Goal: Information Seeking & Learning: Learn about a topic

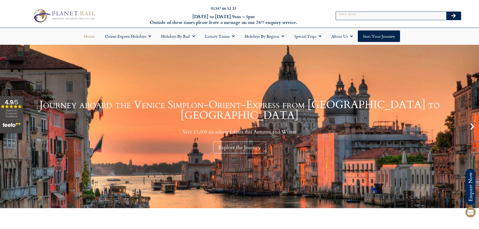
click at [368, 18] on input "Search" at bounding box center [391, 16] width 110 height 8
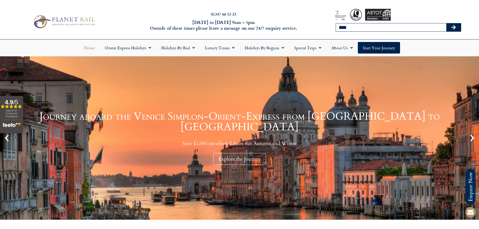
type input "****"
click at [446, 23] on button "Search" at bounding box center [453, 27] width 15 height 8
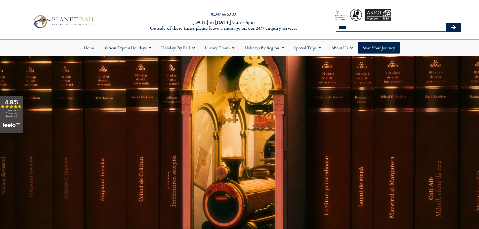
drag, startPoint x: 354, startPoint y: 25, endPoint x: 276, endPoint y: 32, distance: 77.5
click at [276, 31] on div "01347 66 53 33 Monday to Friday 9am – 5pm Outside of these times please leave a…" at bounding box center [239, 21] width 479 height 35
click at [446, 23] on button "Search" at bounding box center [453, 27] width 15 height 8
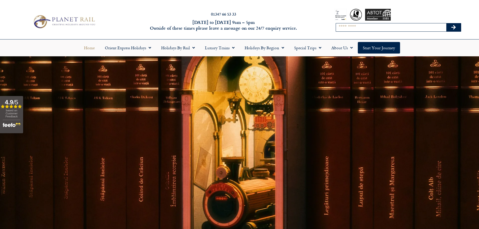
click at [88, 47] on link "Home" at bounding box center [89, 48] width 21 height 12
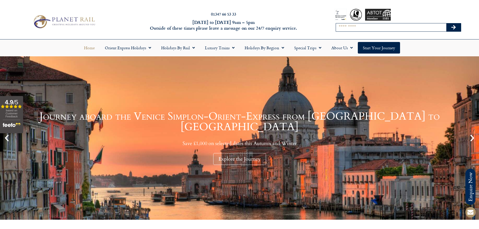
click at [361, 30] on input "Search" at bounding box center [391, 27] width 110 height 8
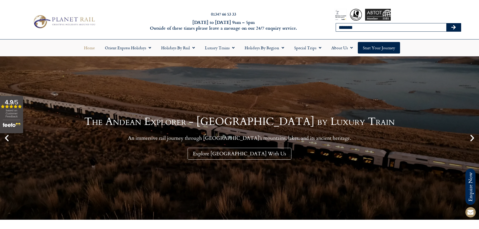
type input "*******"
click at [446, 23] on button "Search" at bounding box center [453, 27] width 15 height 8
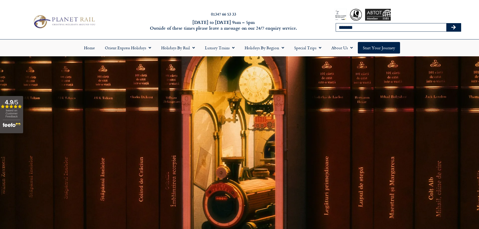
drag, startPoint x: 377, startPoint y: 27, endPoint x: 332, endPoint y: 32, distance: 45.7
click at [332, 32] on div "Search *******" at bounding box center [398, 21] width 158 height 35
click at [446, 23] on button "Search" at bounding box center [453, 27] width 15 height 8
click at [92, 48] on link "Home" at bounding box center [89, 48] width 21 height 12
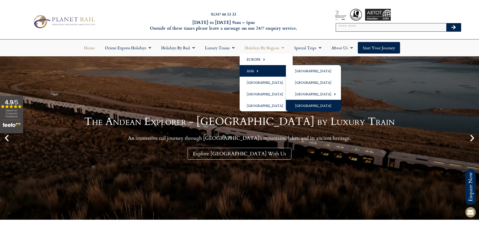
click at [297, 101] on link "[GEOGRAPHIC_DATA]" at bounding box center [313, 106] width 55 height 12
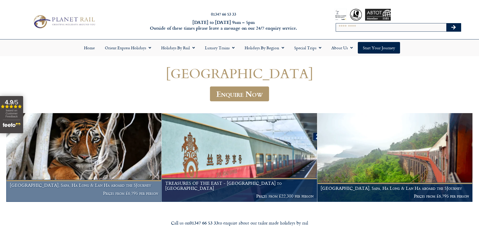
click at [56, 175] on img at bounding box center [83, 157] width 155 height 89
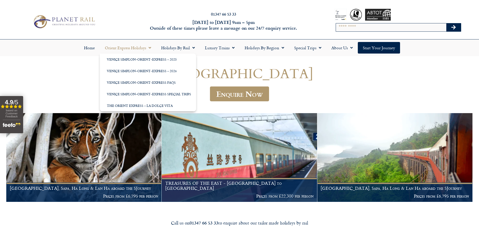
scroll to position [25, 0]
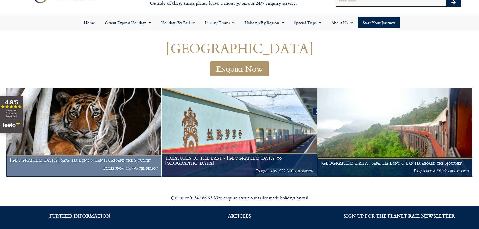
click at [89, 161] on h1 "Hanoi, Sapa, Ha Long & Lan Ha aboard the SJourney" at bounding box center [84, 160] width 148 height 5
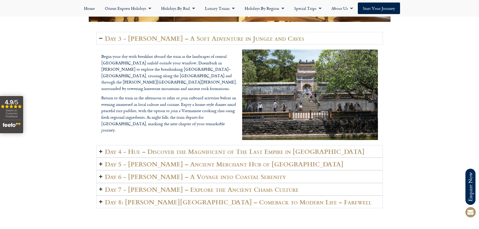
scroll to position [1031, 0]
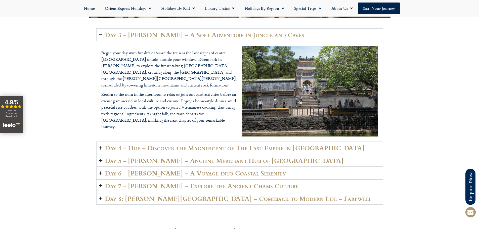
click at [132, 157] on h2 "Day 5 - [PERSON_NAME] – Ancient Merchant Hub of [GEOGRAPHIC_DATA]" at bounding box center [224, 160] width 239 height 7
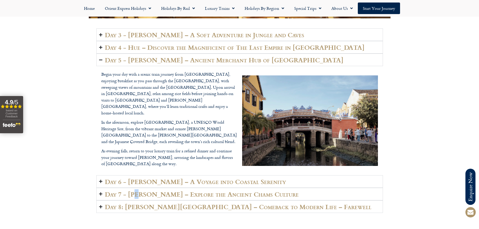
click at [134, 191] on h2 "Day 7 - [PERSON_NAME] – Explore the Ancient Chams Culture" at bounding box center [202, 194] width 194 height 7
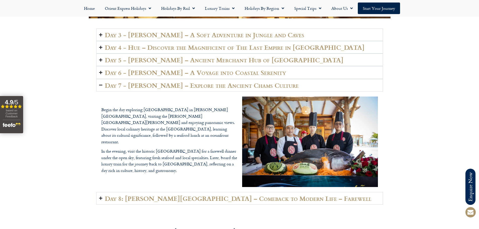
click at [135, 94] on div "Begin the day exploring [GEOGRAPHIC_DATA] in [PERSON_NAME][GEOGRAPHIC_DATA], vi…" at bounding box center [239, 142] width 287 height 101
click at [182, 82] on h2 "Day 7 - [PERSON_NAME] – Explore the Ancient Chams Culture" at bounding box center [202, 85] width 194 height 7
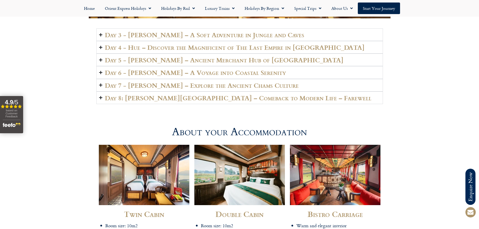
click at [228, 94] on h2 "Day 8: [PERSON_NAME][GEOGRAPHIC_DATA] – Comeback to Modern Life – Farewell" at bounding box center [238, 97] width 267 height 7
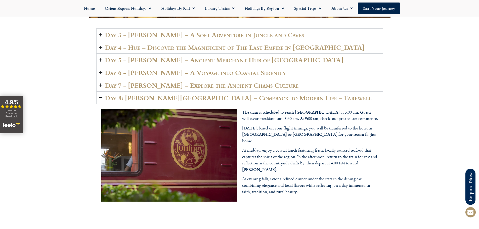
click at [228, 94] on h2 "Day 8: [PERSON_NAME][GEOGRAPHIC_DATA] – Comeback to Modern Life – Farewell" at bounding box center [238, 97] width 267 height 7
click at [226, 56] on h2 "Day 5 - [PERSON_NAME] – Ancient Merchant Hub of [GEOGRAPHIC_DATA]" at bounding box center [224, 59] width 239 height 7
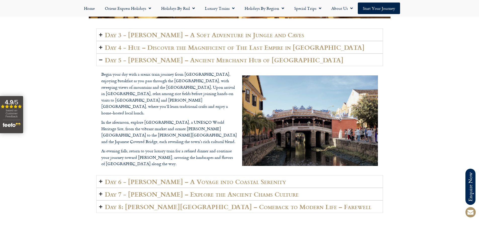
click at [228, 44] on h2 "Day 4 - Hue – Discover the Magnificent of The Last Empire in [GEOGRAPHIC_DATA]" at bounding box center [235, 47] width 260 height 7
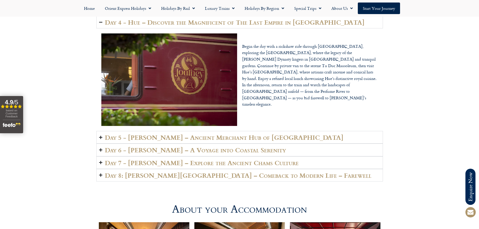
scroll to position [1081, 0]
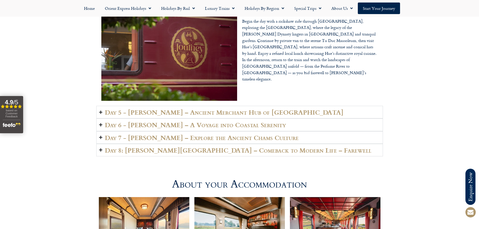
click at [203, 147] on h2 "Day 8: [PERSON_NAME][GEOGRAPHIC_DATA] – Comeback to Modern Life – Farewell" at bounding box center [238, 150] width 267 height 7
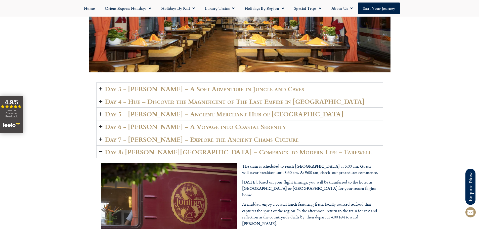
scroll to position [1006, 0]
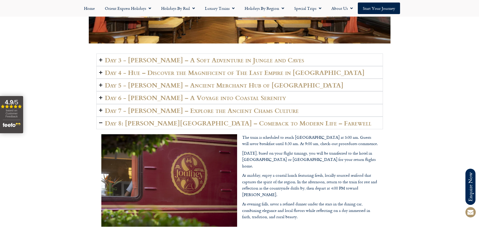
click at [151, 91] on summary "Day 6 - [PERSON_NAME] – A Voyage into Coastal Serenity" at bounding box center [239, 97] width 287 height 13
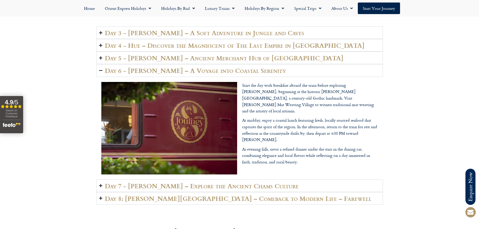
scroll to position [1031, 0]
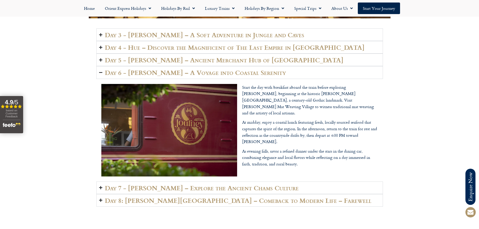
click at [165, 31] on h2 "Day 3 - [PERSON_NAME] – A Soft Adventure in Jungle and Caves" at bounding box center [204, 34] width 199 height 7
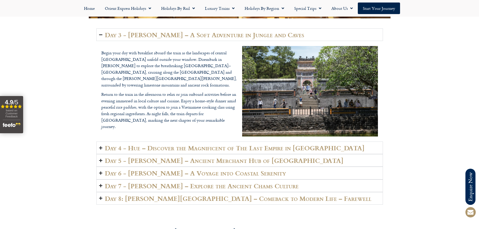
click at [165, 31] on h2 "Day 3 - [PERSON_NAME] – A Soft Adventure in Jungle and Caves" at bounding box center [204, 34] width 199 height 7
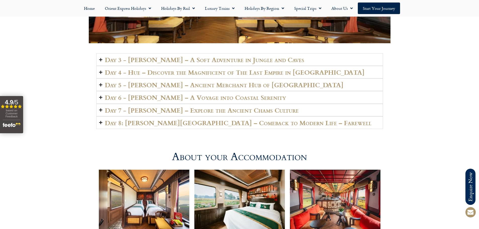
scroll to position [1006, 0]
click at [152, 81] on h2 "Day 5 - [PERSON_NAME] – Ancient Merchant Hub of [GEOGRAPHIC_DATA]" at bounding box center [224, 84] width 239 height 7
click at [166, 69] on h2 "Day 4 - Hue – Discover the Magnificent of The Last Empire in [GEOGRAPHIC_DATA]" at bounding box center [235, 72] width 260 height 7
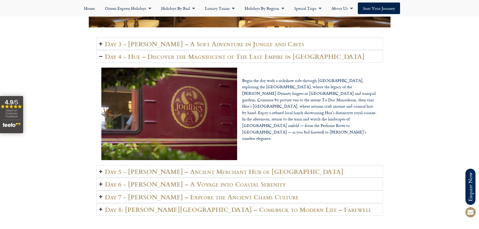
scroll to position [1031, 0]
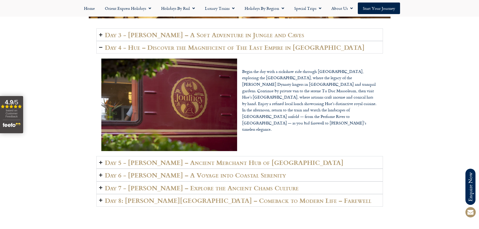
click at [163, 197] on h2 "Day 8: [PERSON_NAME][GEOGRAPHIC_DATA] – Comeback to Modern Life – Farewell" at bounding box center [238, 200] width 267 height 7
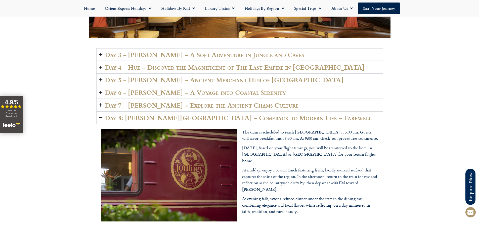
scroll to position [981, 0]
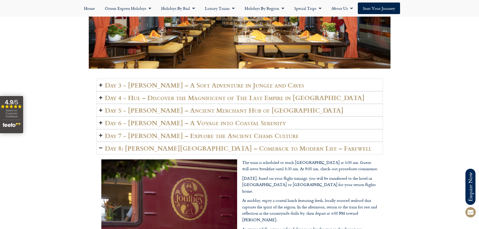
click at [138, 119] on h2 "Day 6 - [PERSON_NAME] – A Voyage into Coastal Serenity" at bounding box center [195, 122] width 181 height 7
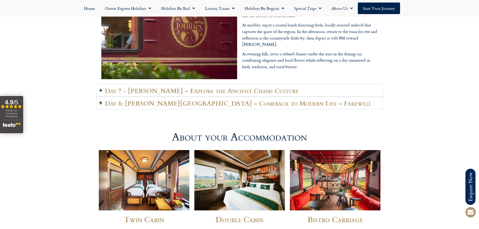
scroll to position [1132, 0]
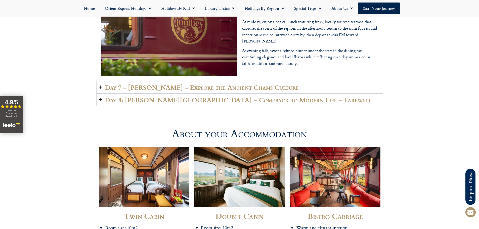
click at [277, 96] on h2 "Day 8: [PERSON_NAME][GEOGRAPHIC_DATA] – Comeback to Modern Life – Farewell" at bounding box center [238, 99] width 267 height 7
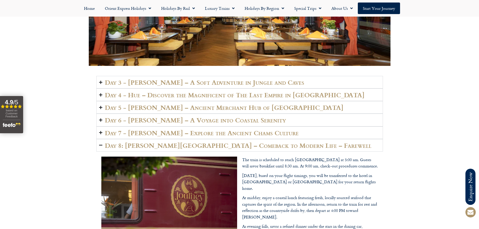
scroll to position [981, 0]
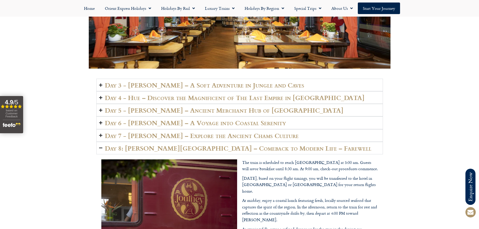
click at [145, 107] on h2 "Day 5 - [PERSON_NAME] – Ancient Merchant Hub of [GEOGRAPHIC_DATA]" at bounding box center [224, 110] width 239 height 7
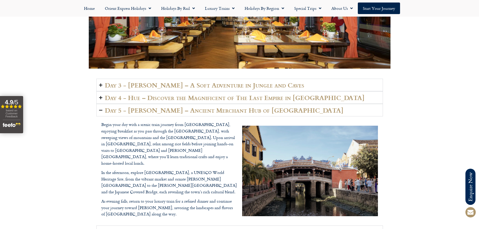
click at [151, 109] on summary "Day 5 - [PERSON_NAME] – Ancient Merchant Hub of [GEOGRAPHIC_DATA]" at bounding box center [239, 110] width 287 height 13
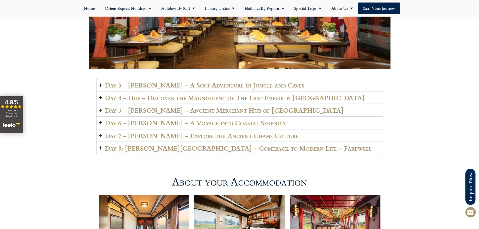
click at [153, 94] on h2 "Day 4 - Hue – Discover the Magnificent of The Last Empire in [GEOGRAPHIC_DATA]" at bounding box center [235, 97] width 260 height 7
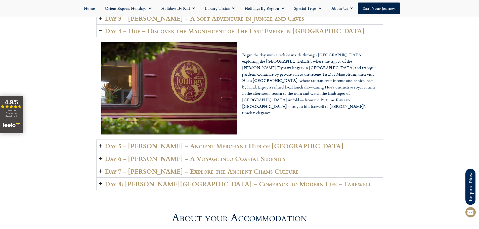
scroll to position [1056, 0]
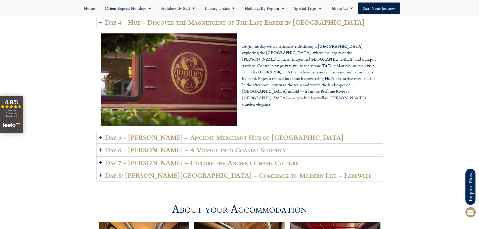
click at [128, 172] on h2 "Day 8: [PERSON_NAME][GEOGRAPHIC_DATA] – Comeback to Modern Life – Farewell" at bounding box center [238, 175] width 267 height 7
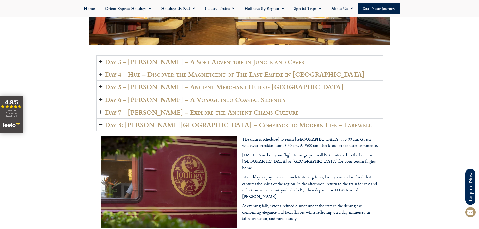
scroll to position [956, 0]
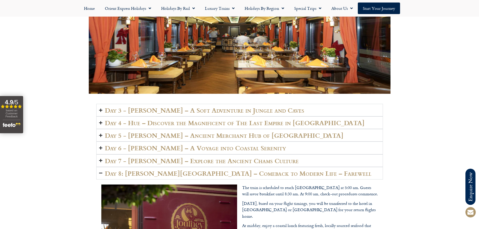
click at [138, 119] on h2 "Day 4 - Hue – Discover the Magnificent of The Last Empire in [GEOGRAPHIC_DATA]" at bounding box center [235, 122] width 260 height 7
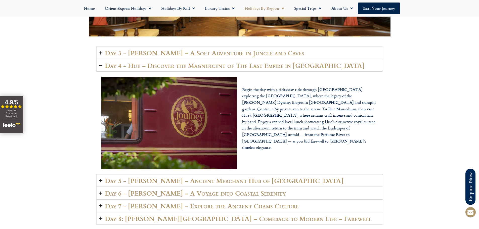
scroll to position [1006, 0]
